Goal: Navigation & Orientation: Find specific page/section

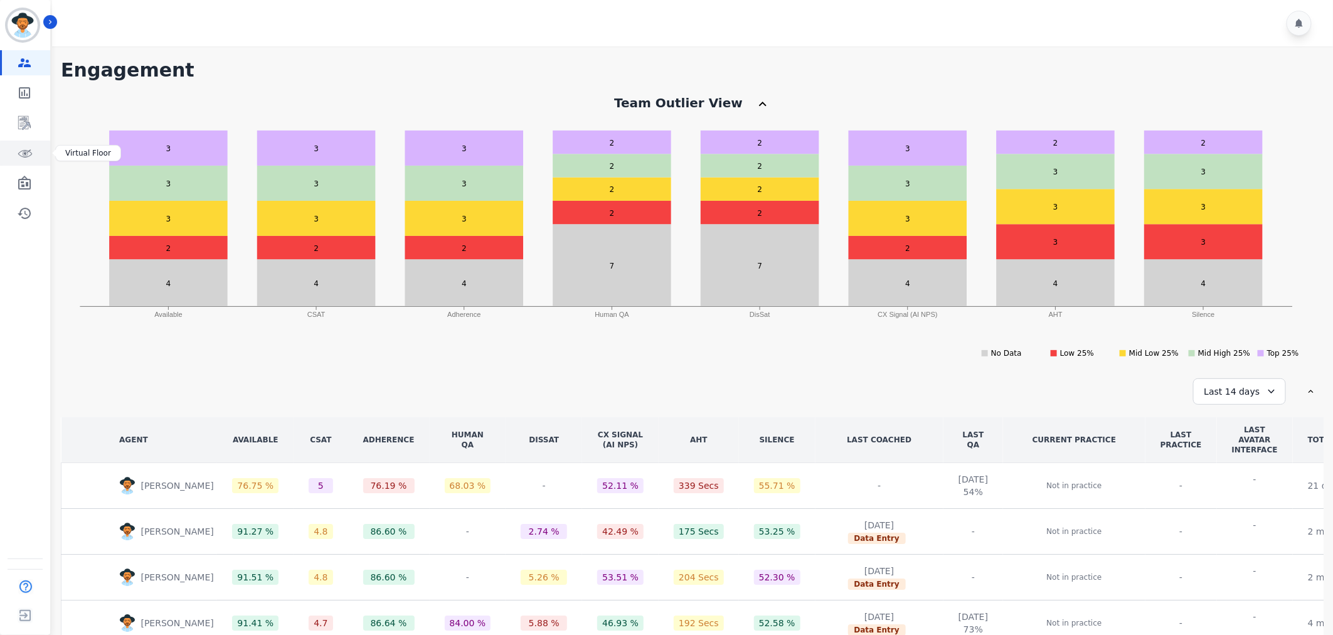
click at [27, 150] on icon "Sidebar" at bounding box center [25, 154] width 14 height 8
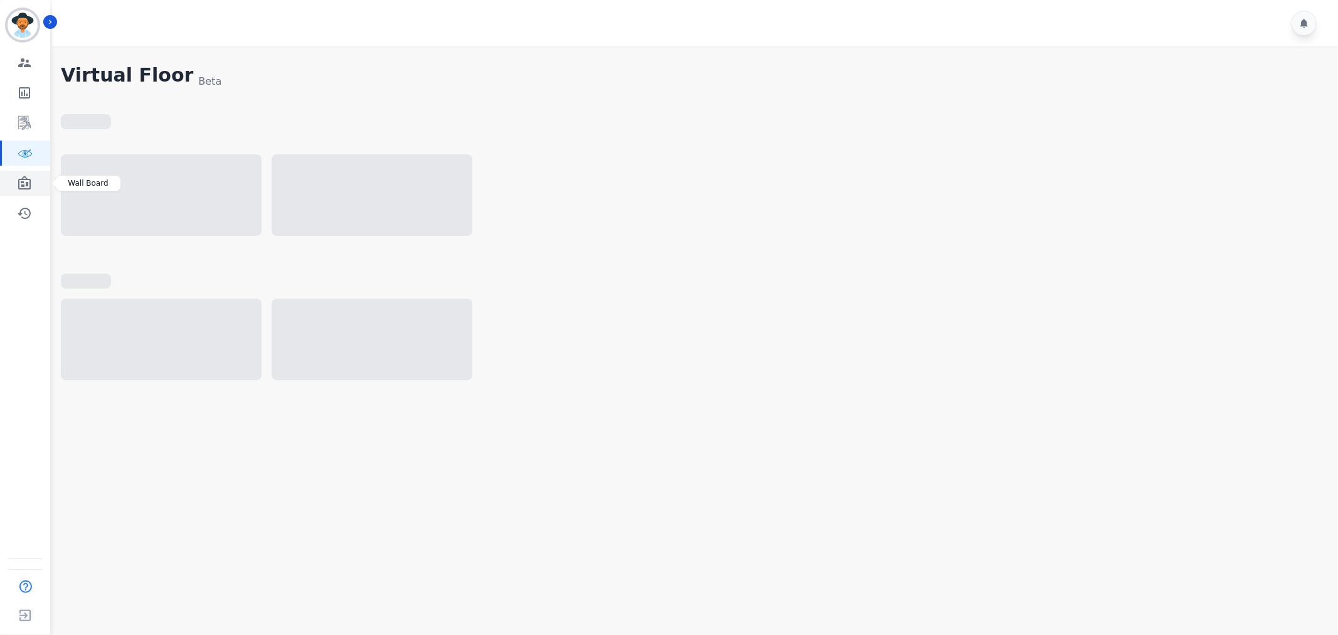
click at [29, 186] on icon "Sidebar" at bounding box center [24, 183] width 13 height 14
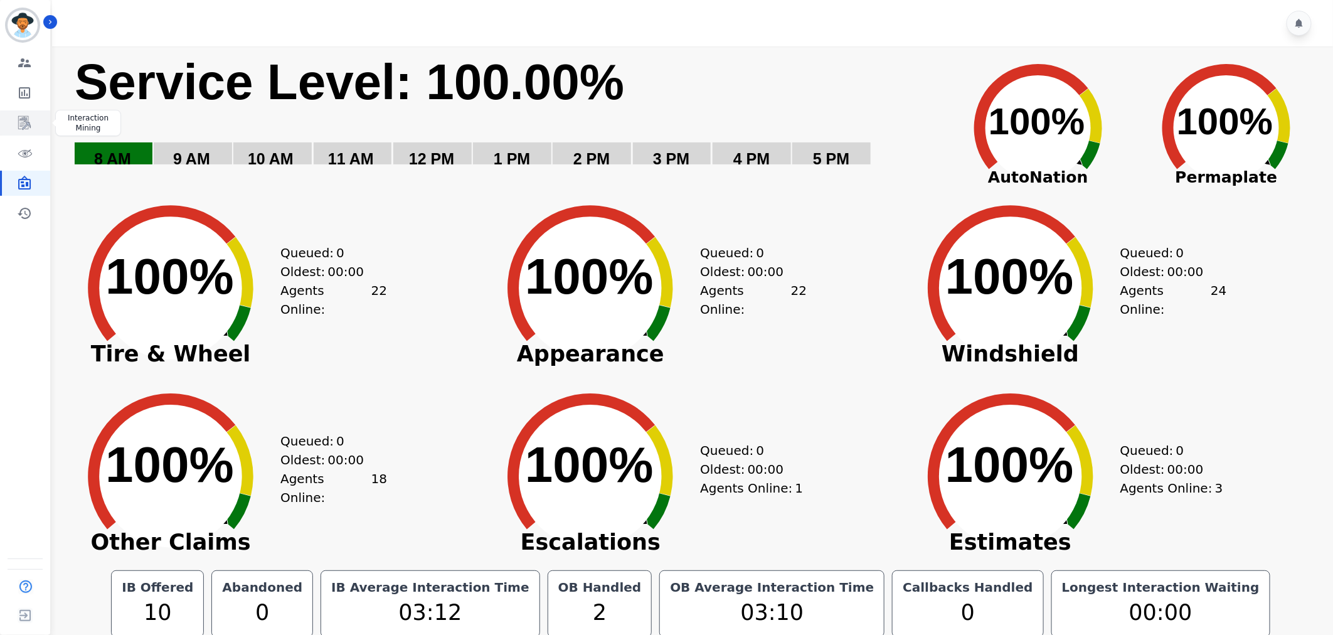
click at [20, 113] on link "Sidebar" at bounding box center [26, 122] width 48 height 25
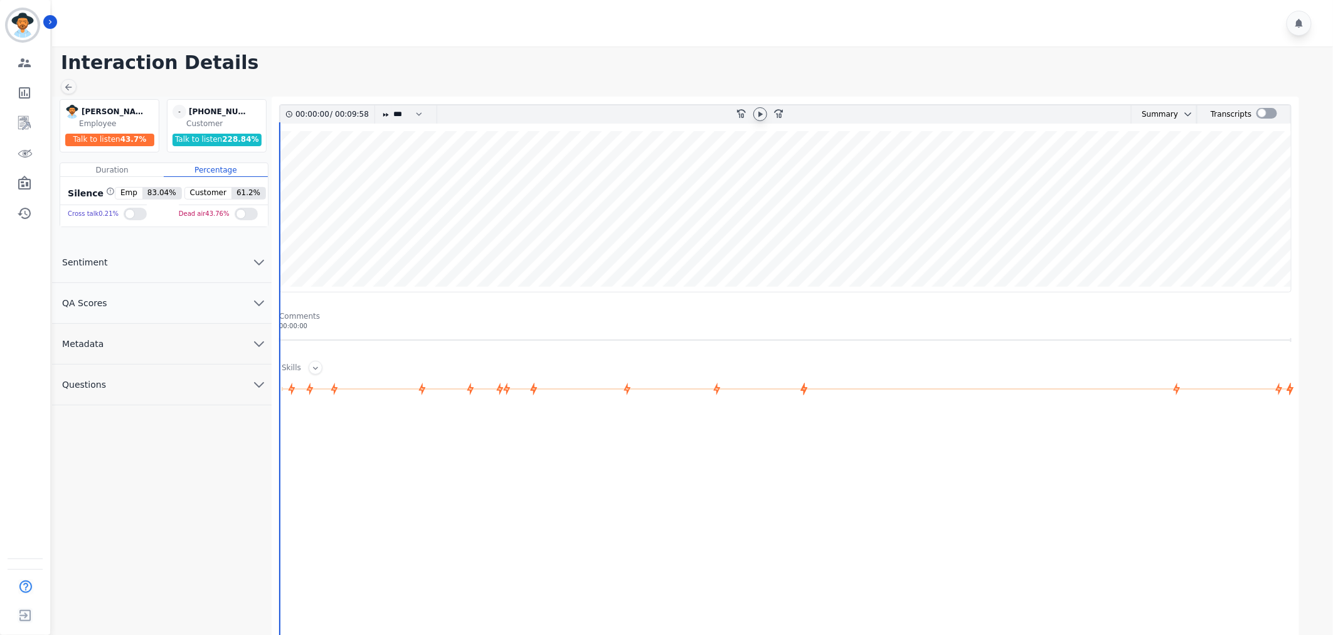
click at [764, 115] on icon at bounding box center [760, 114] width 10 height 10
click at [253, 301] on icon "chevron down" at bounding box center [258, 302] width 15 height 15
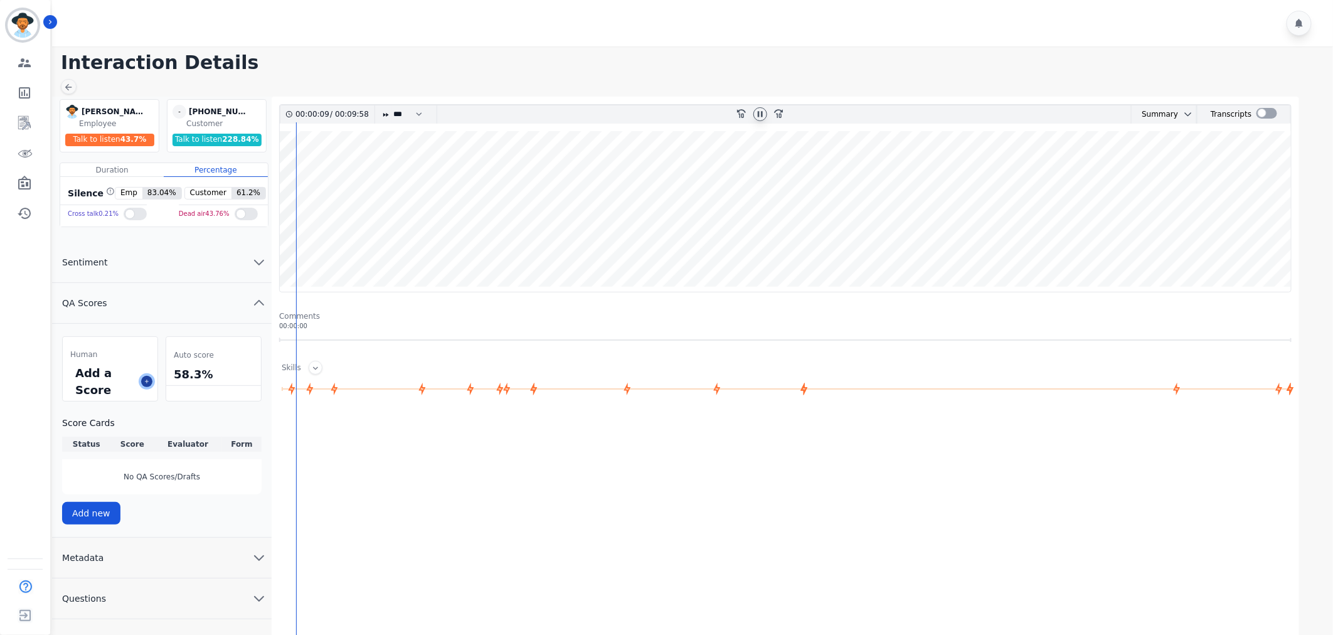
click at [142, 378] on button at bounding box center [146, 381] width 11 height 11
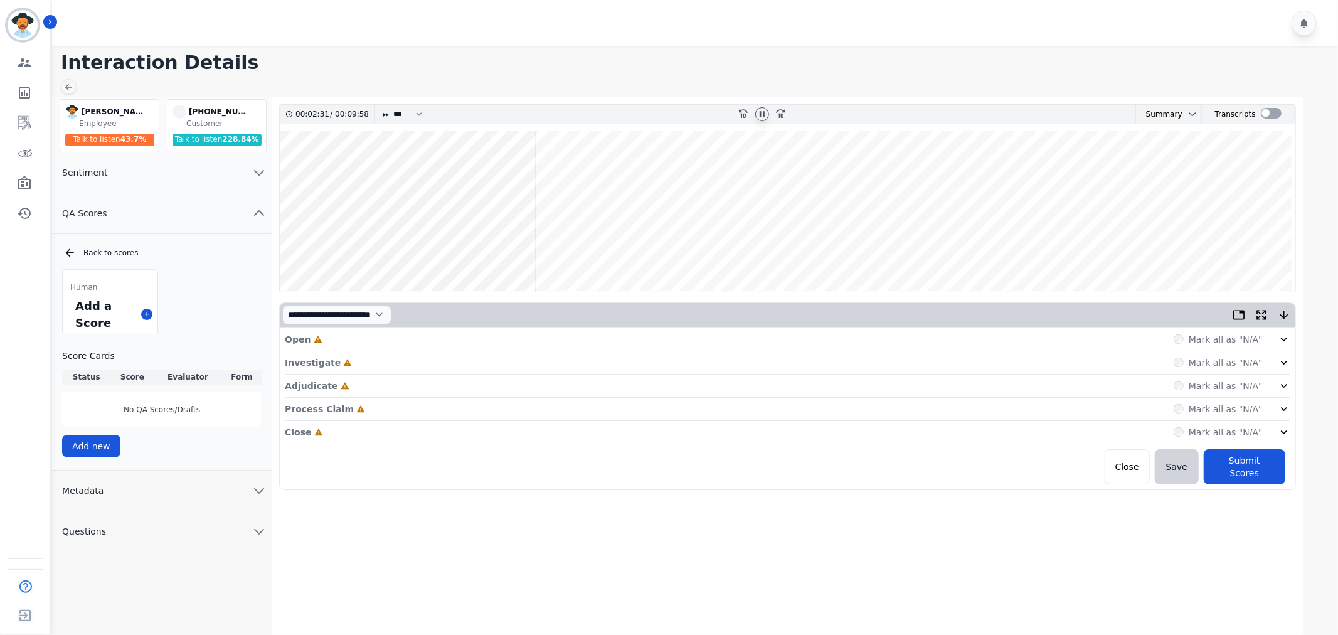
click at [761, 111] on icon at bounding box center [762, 114] width 10 height 10
click at [761, 114] on icon at bounding box center [762, 114] width 4 height 6
click at [398, 117] on select "* * * **** * *** * ****" at bounding box center [411, 114] width 38 height 18
select select "****"
click at [392, 105] on select "* * * **** * *** * ****" at bounding box center [411, 114] width 38 height 18
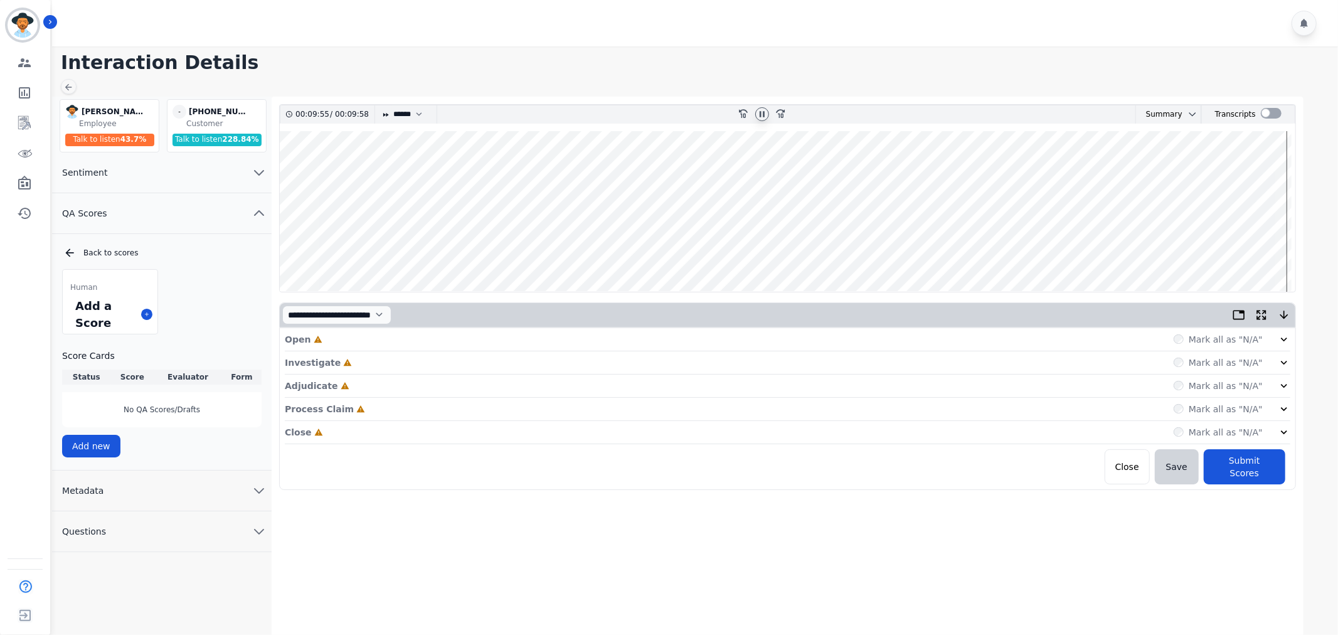
click at [761, 118] on icon at bounding box center [762, 114] width 10 height 10
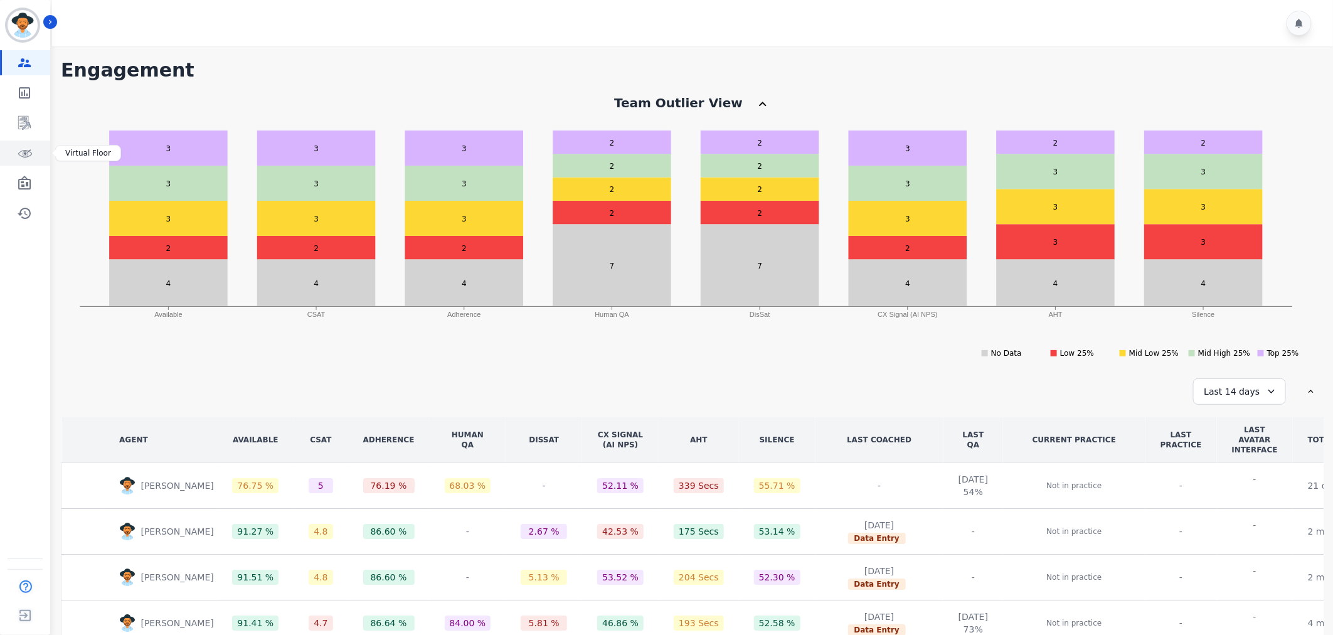
click at [29, 158] on icon "Sidebar" at bounding box center [24, 152] width 15 height 15
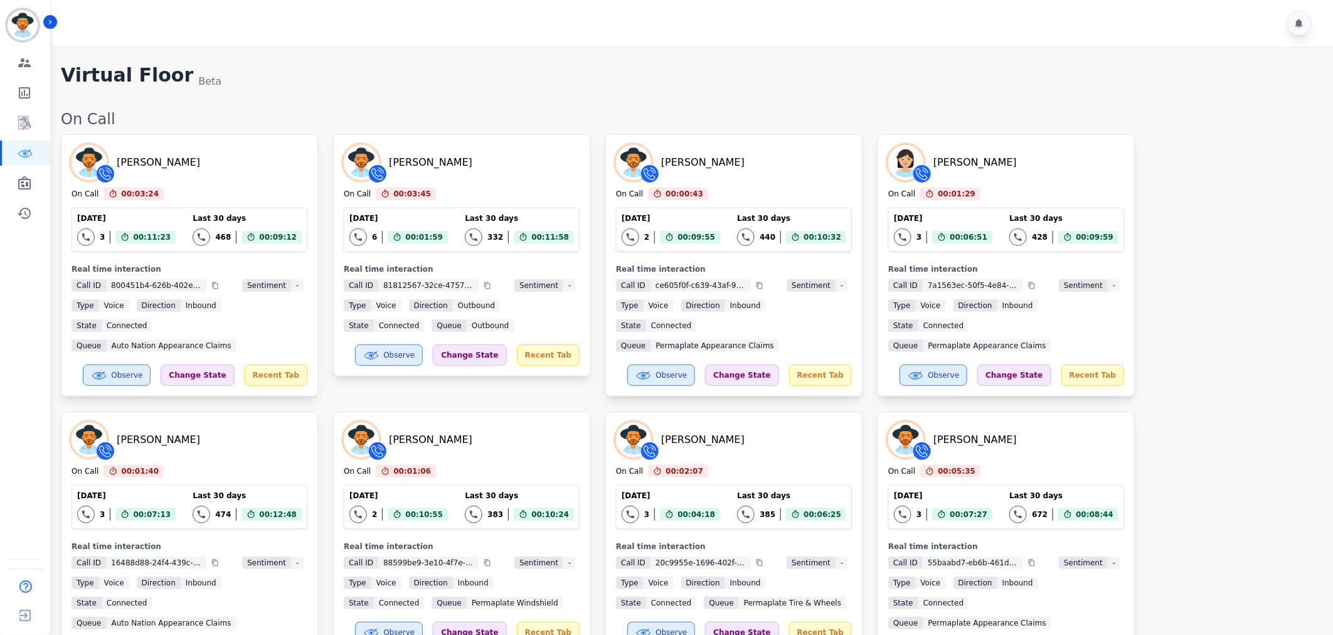
click at [1218, 299] on div "Mimi Blank On Call 00:03:24 Current State: On Call Today 3 Total interactions c…" at bounding box center [690, 403] width 1259 height 539
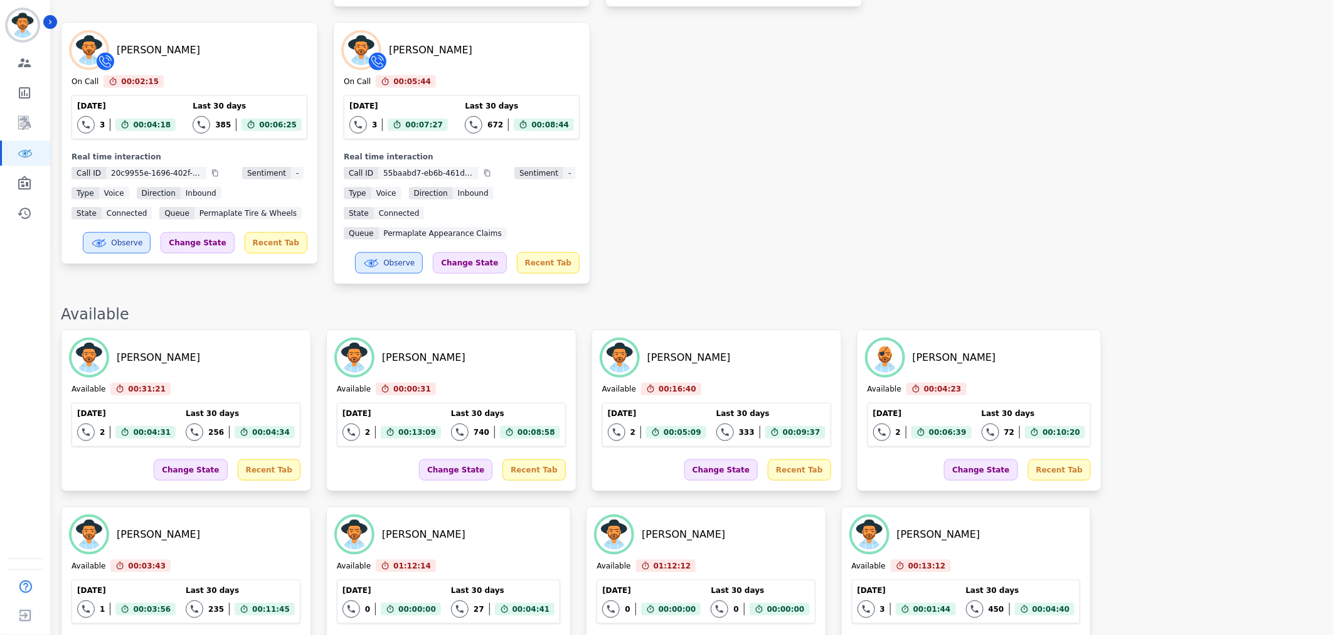
scroll to position [1957, 0]
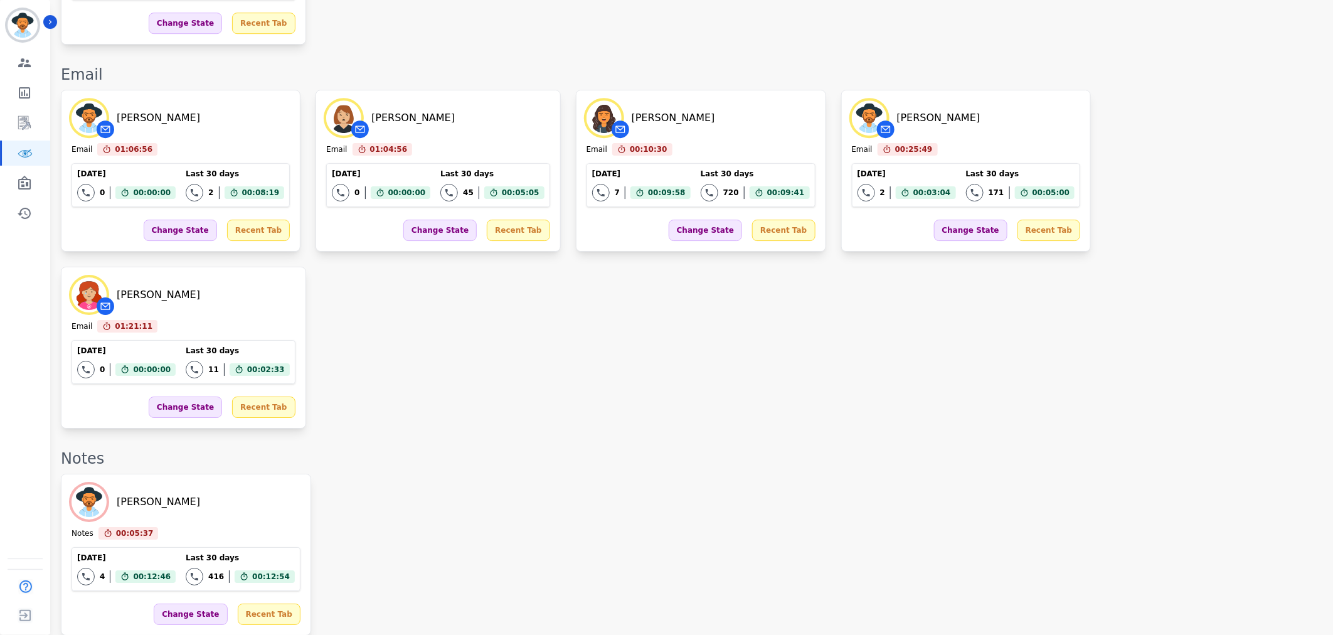
click at [939, 473] on div "Katelyn Hadley Notes 00:05:37 Current State: Notes Today 4 Total interactions c…" at bounding box center [690, 554] width 1259 height 162
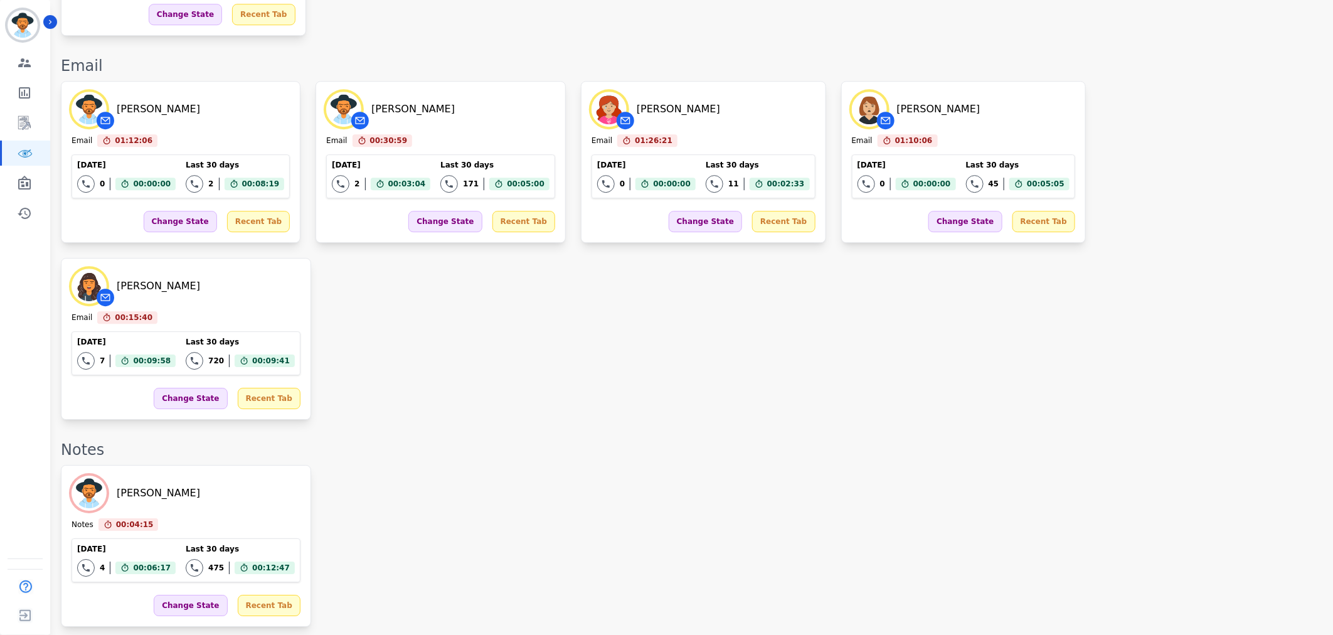
scroll to position [0, 0]
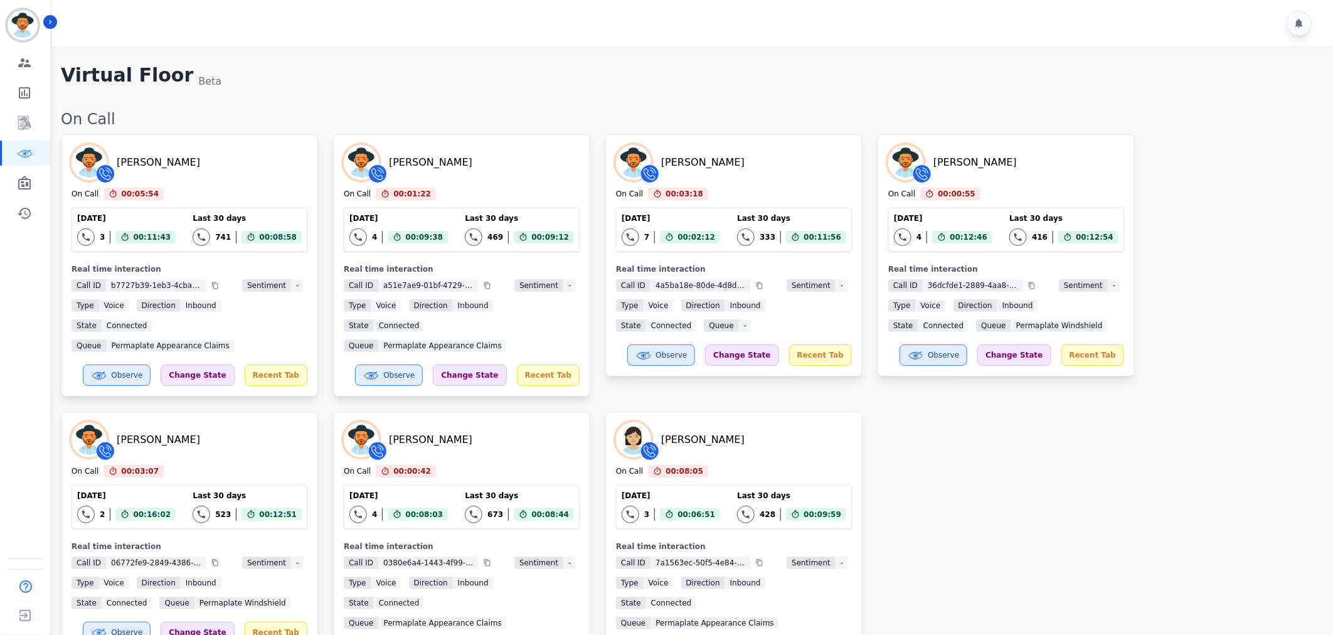
click at [1003, 561] on div "Emmory LeeSang On Call 00:05:54 Current State: On Call Today 3 Total interactio…" at bounding box center [690, 403] width 1259 height 539
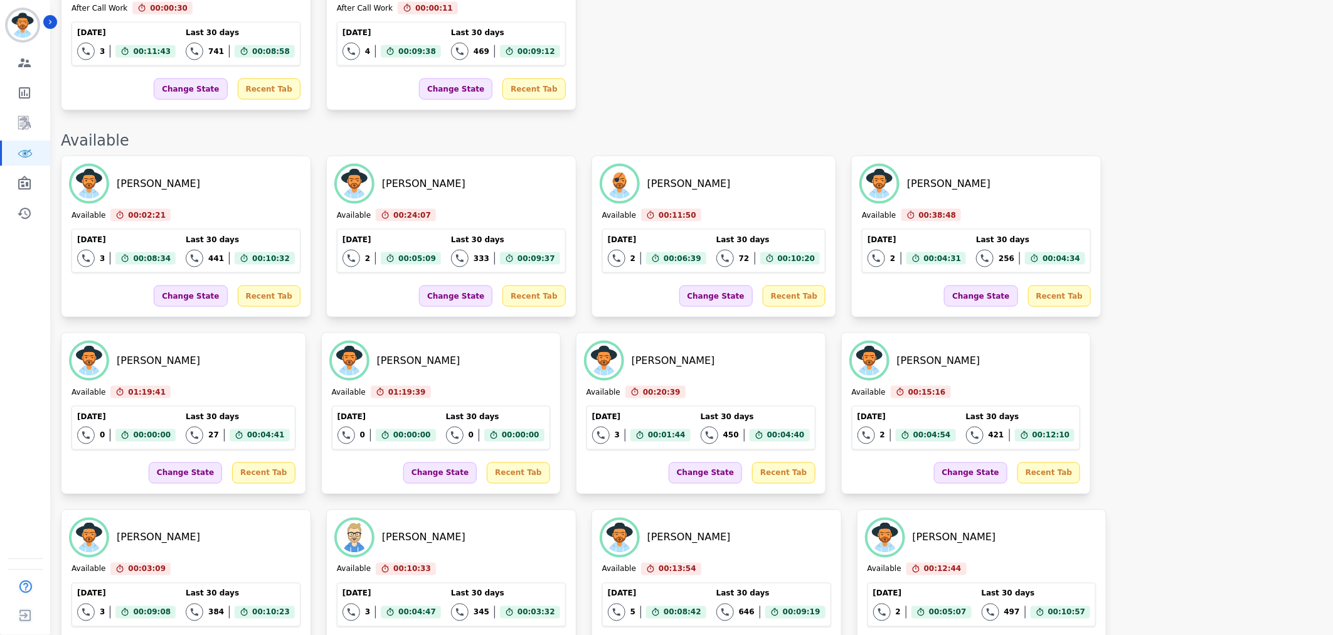
scroll to position [784, 0]
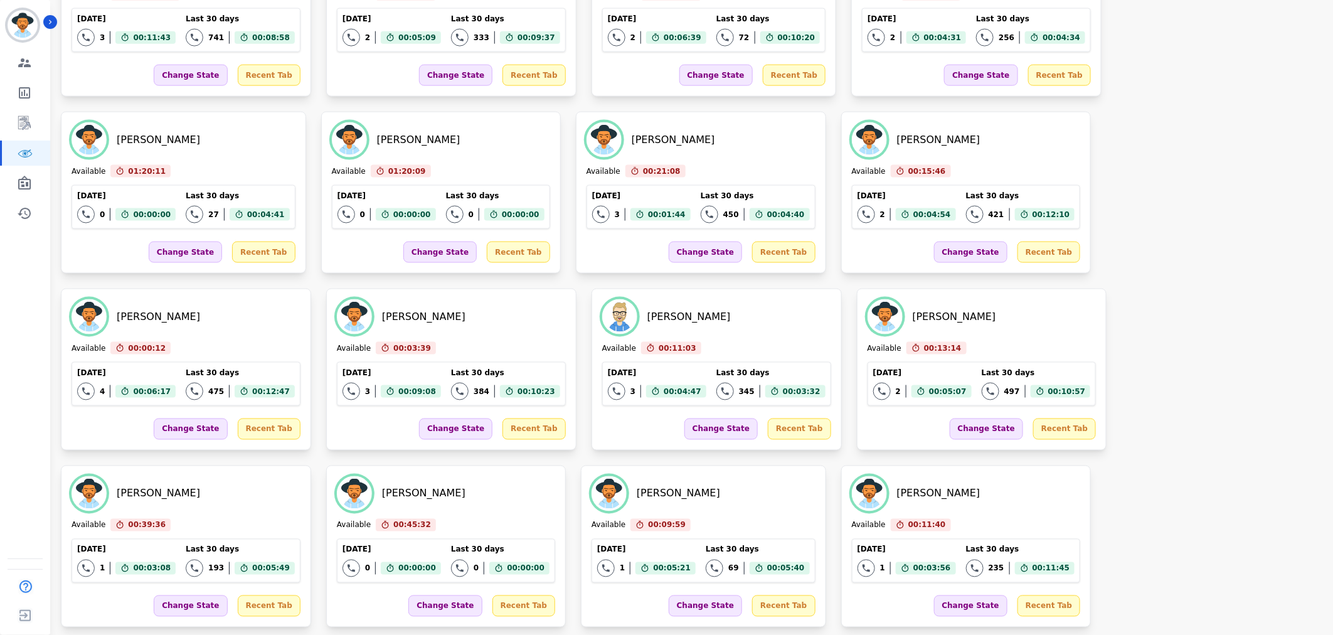
click at [700, 512] on div "Emmory LeeSang Available 0-1:0-1:0-1 Current State: Available Today 3 Total int…" at bounding box center [690, 281] width 1259 height 692
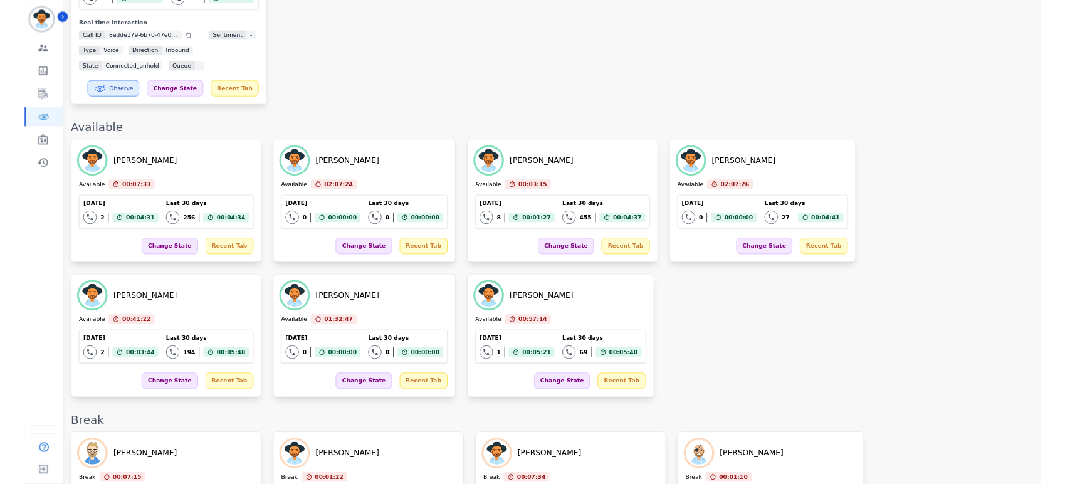
scroll to position [527, 0]
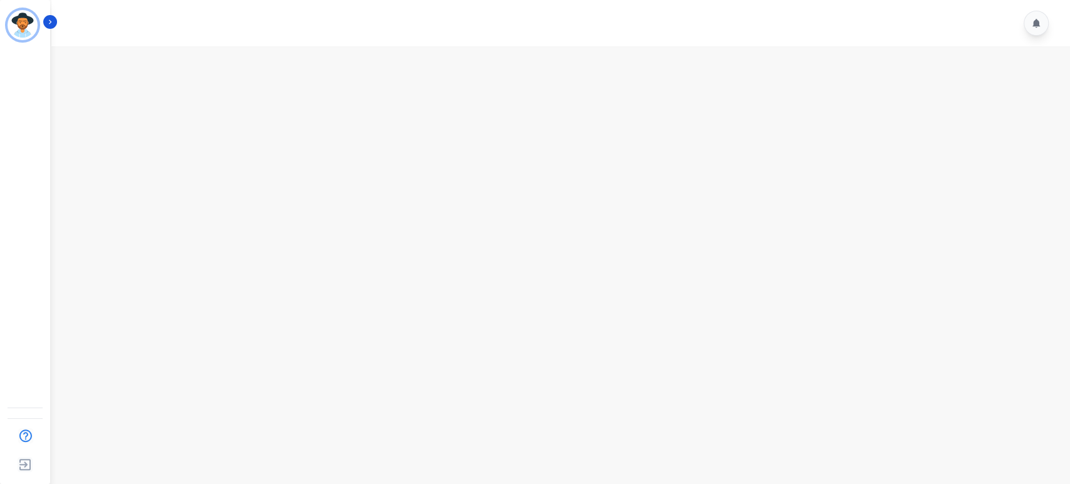
click at [826, 275] on main at bounding box center [559, 288] width 1023 height 484
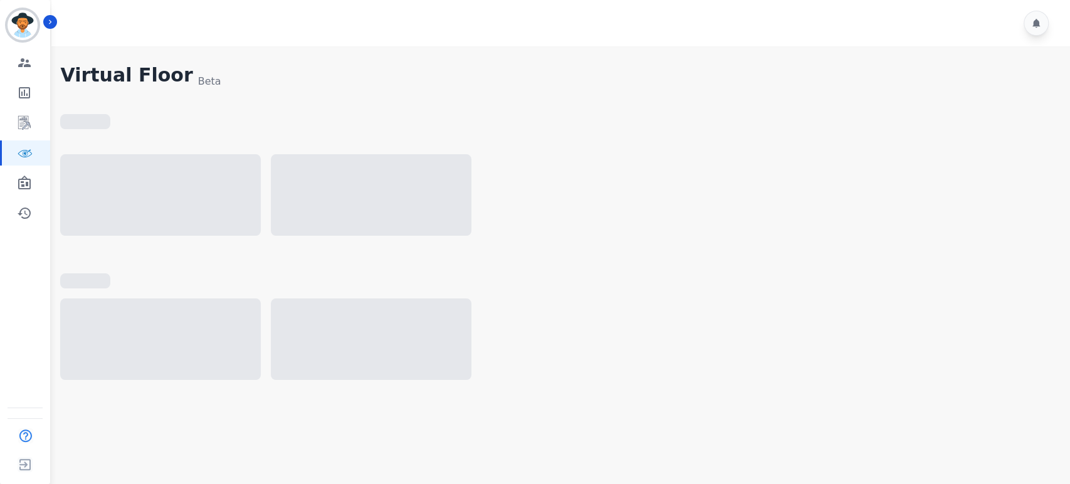
click at [824, 295] on div at bounding box center [559, 253] width 998 height 278
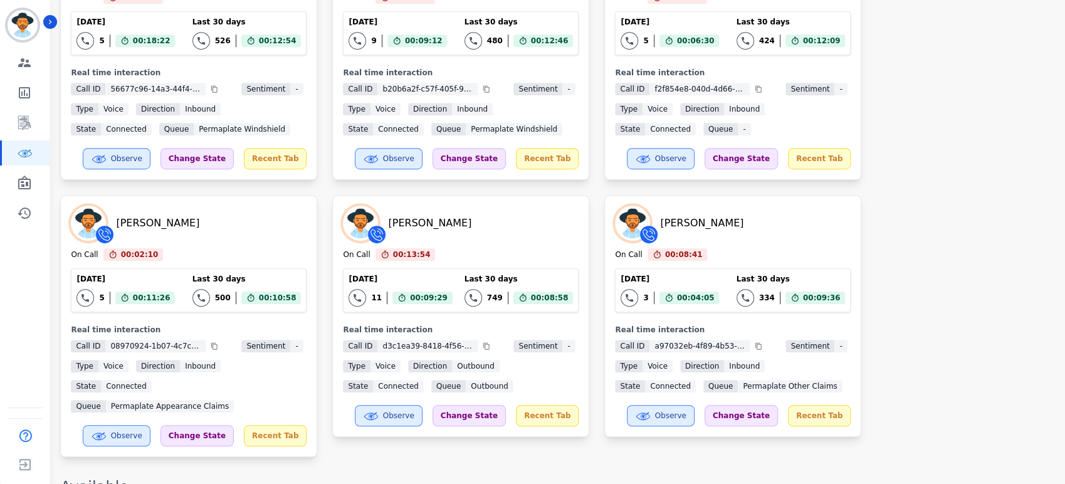
scroll to position [557, 0]
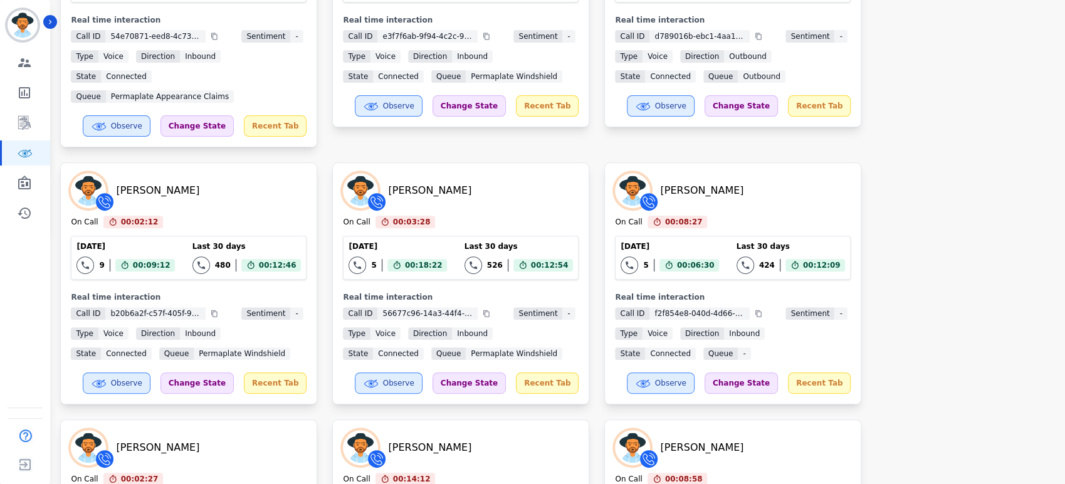
scroll to position [278, 0]
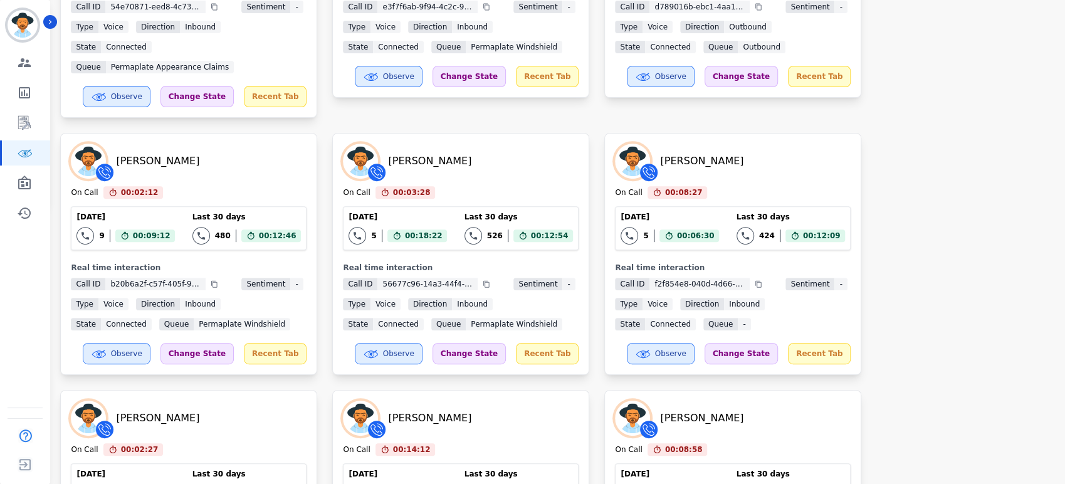
click at [940, 208] on div "[PERSON_NAME] On Call 00:02:25 Current State: On Call [DATE] 14 Total interacti…" at bounding box center [556, 254] width 993 height 796
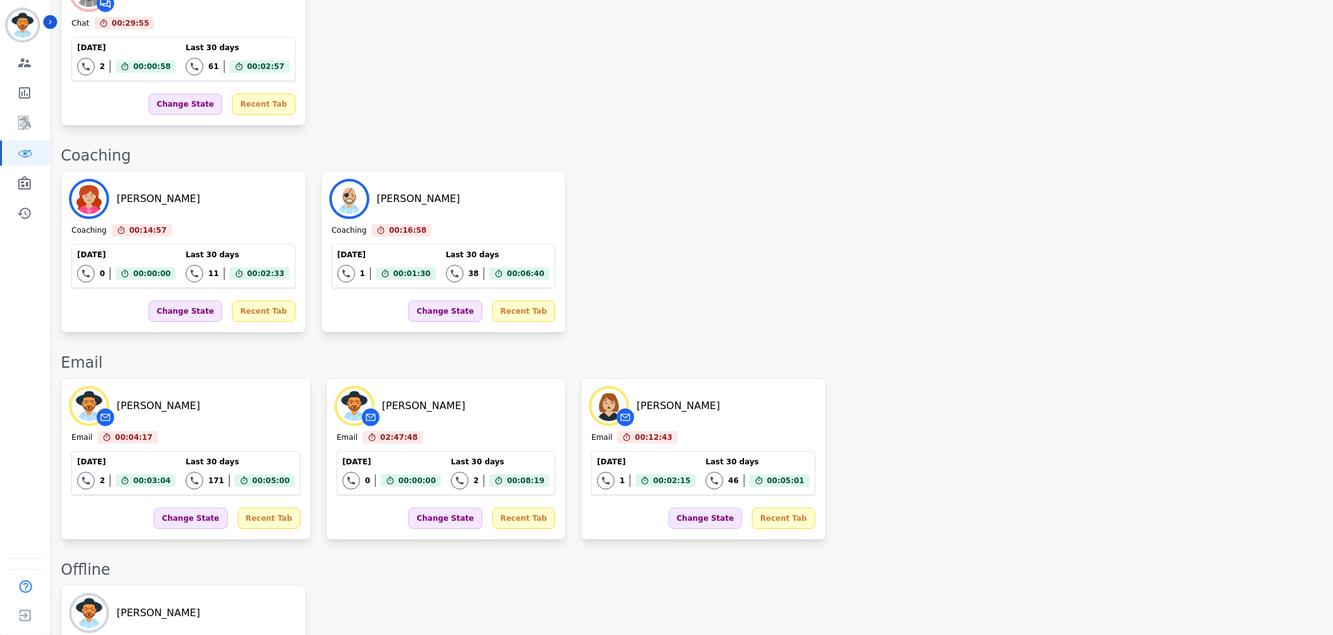
scroll to position [2461, 0]
